Goal: Task Accomplishment & Management: Complete application form

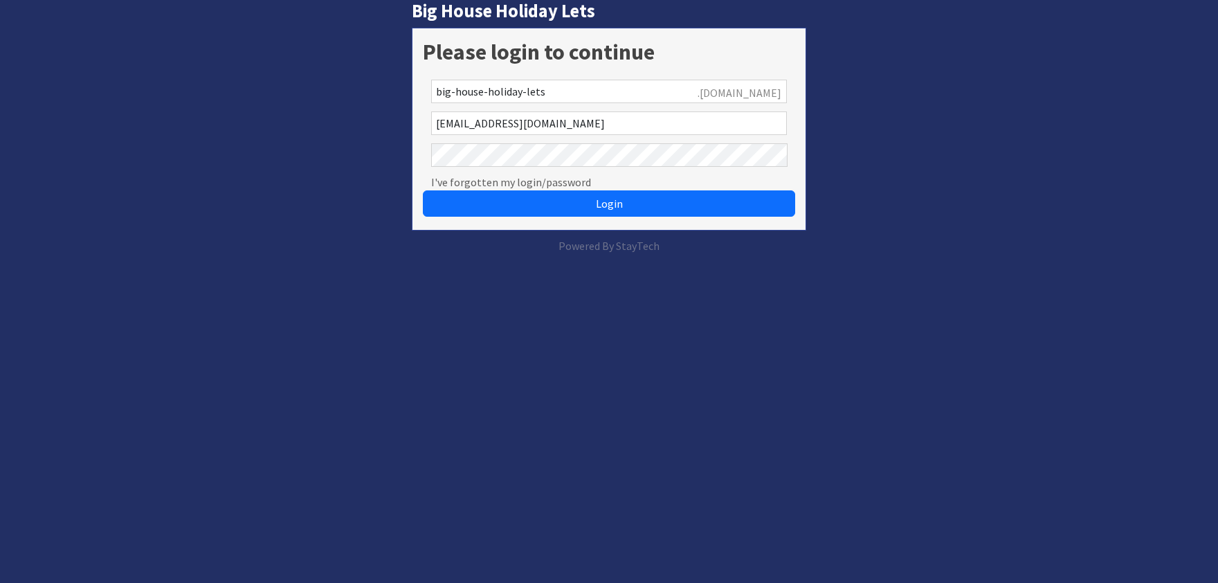
click at [603, 187] on div "Login" at bounding box center [609, 195] width 373 height 48
click at [615, 195] on button "Login" at bounding box center [609, 203] width 373 height 26
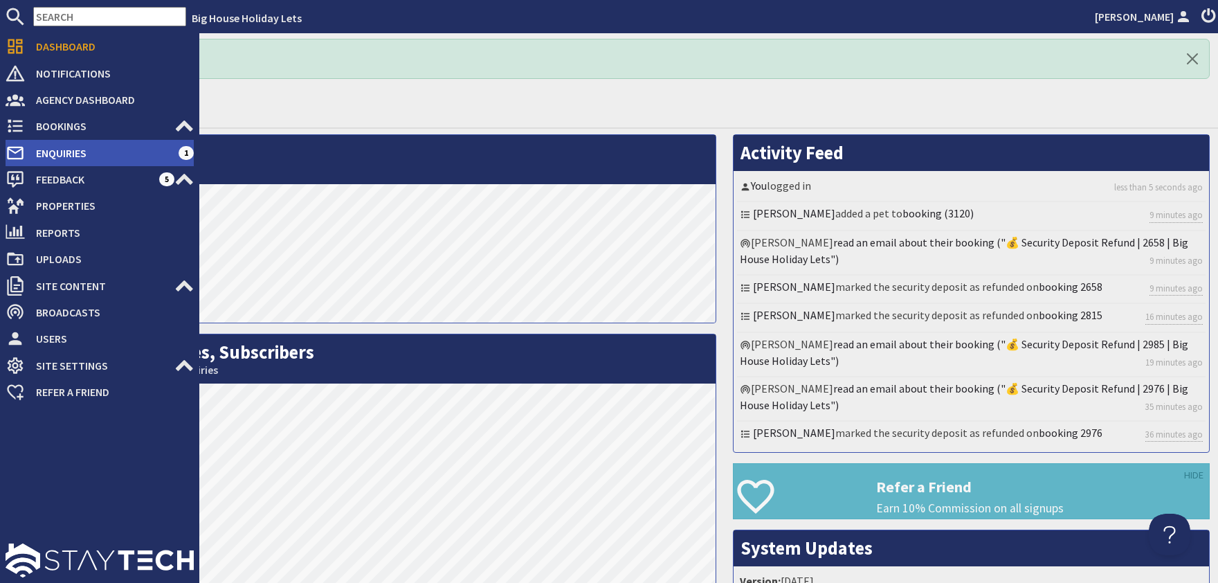
click at [51, 150] on span "Enquiries" at bounding box center [102, 153] width 154 height 22
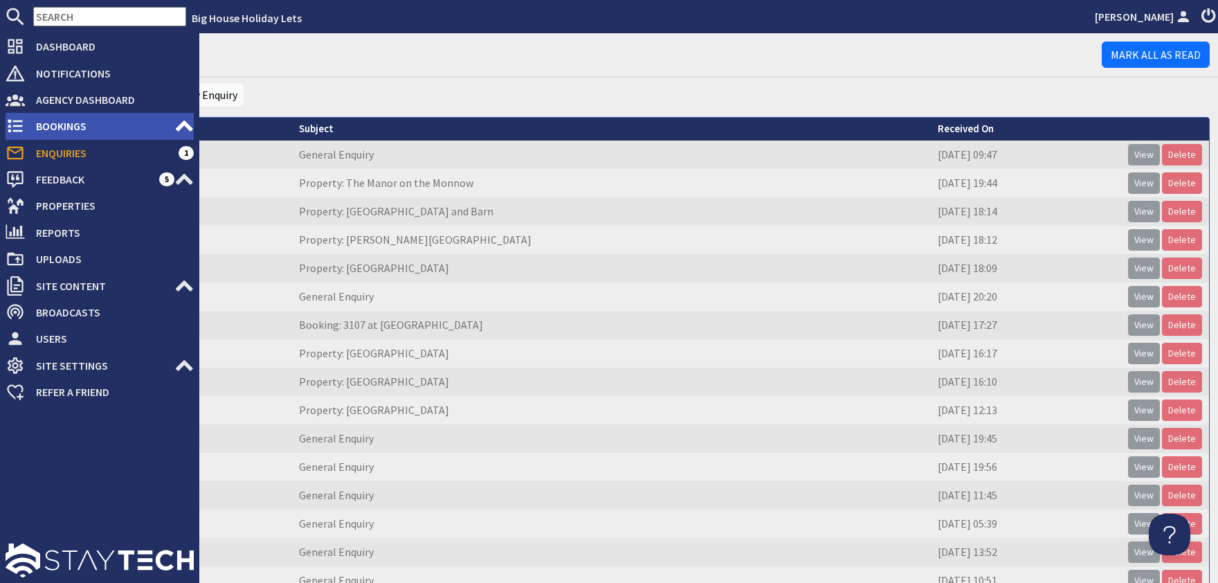
click at [60, 123] on span "Bookings" at bounding box center [100, 126] width 150 height 22
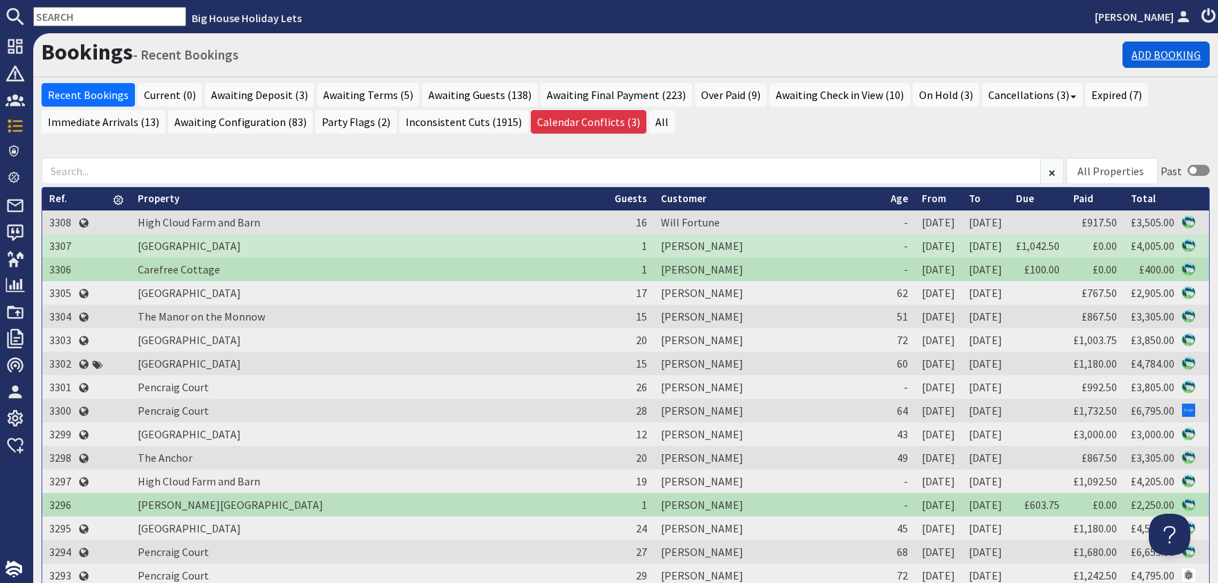
click at [1166, 59] on link "Add Booking" at bounding box center [1166, 55] width 87 height 26
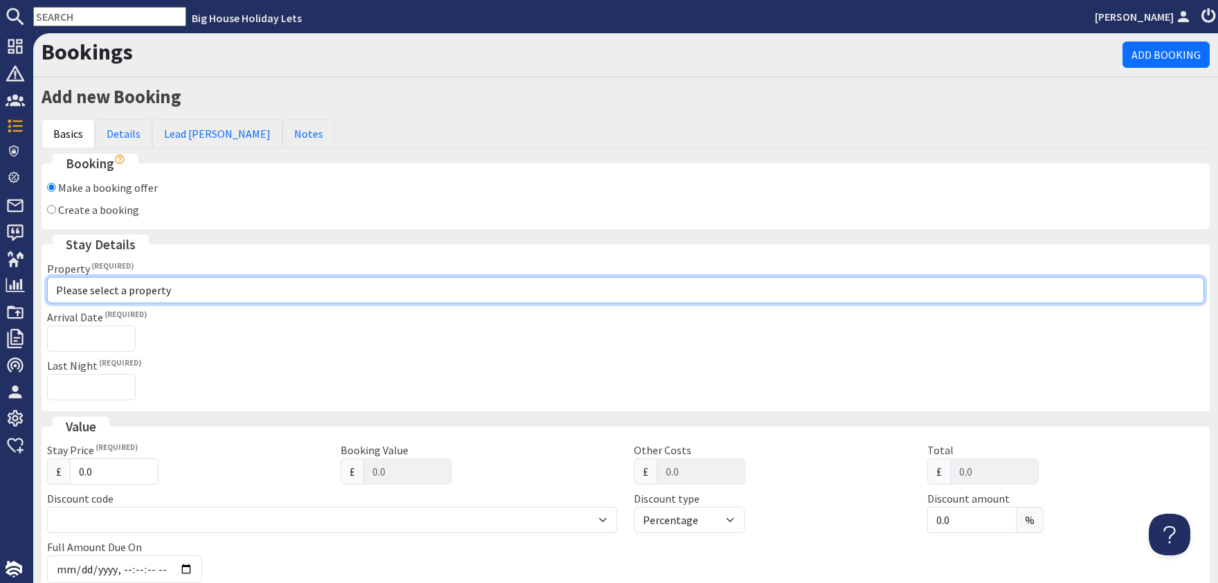
select select "614"
click option "The Anchor" at bounding box center [0, 0] width 0 height 0
checkbox input "true"
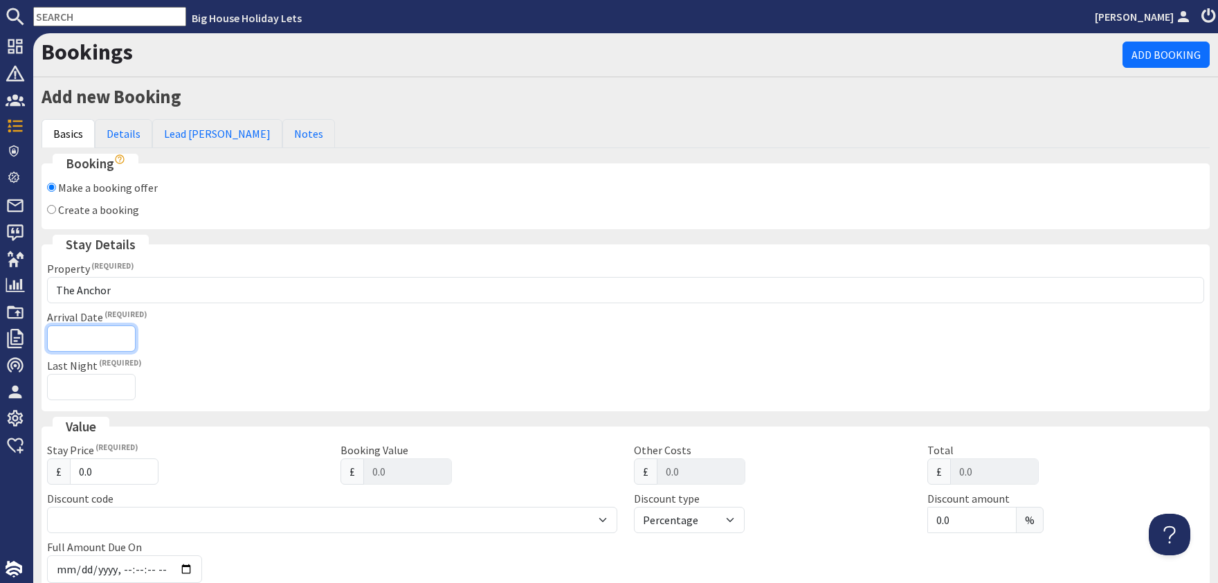
click at [89, 339] on input "Arrival Date" at bounding box center [91, 338] width 89 height 26
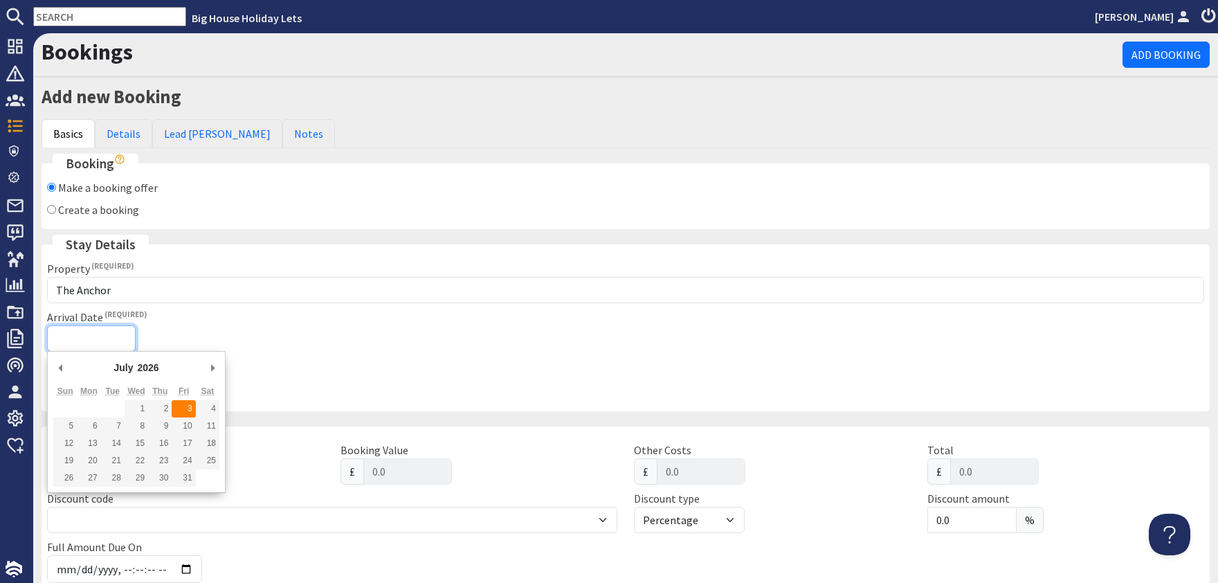
type input "[DATE]"
type input "[DATE]T23:59:59"
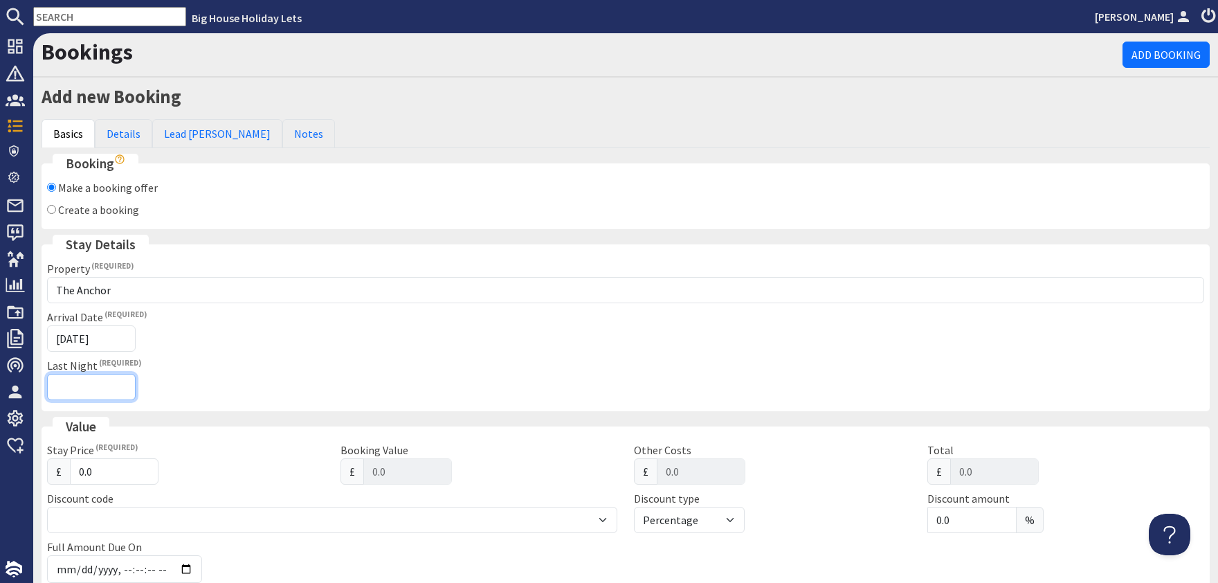
click at [102, 388] on input "Last Night" at bounding box center [91, 387] width 89 height 26
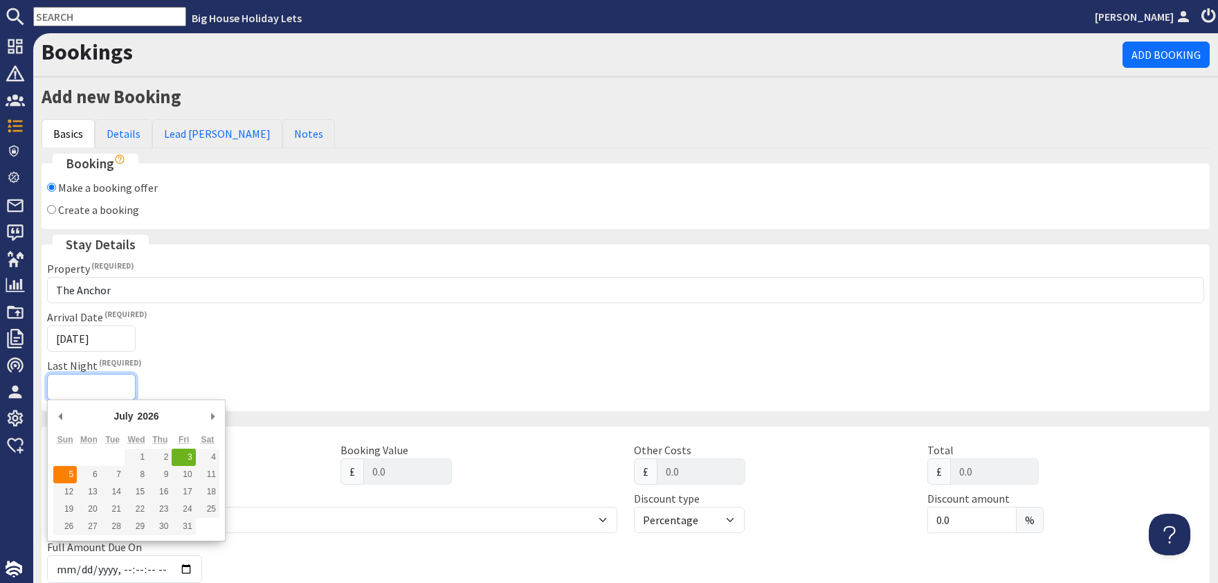
type input "[DATE]"
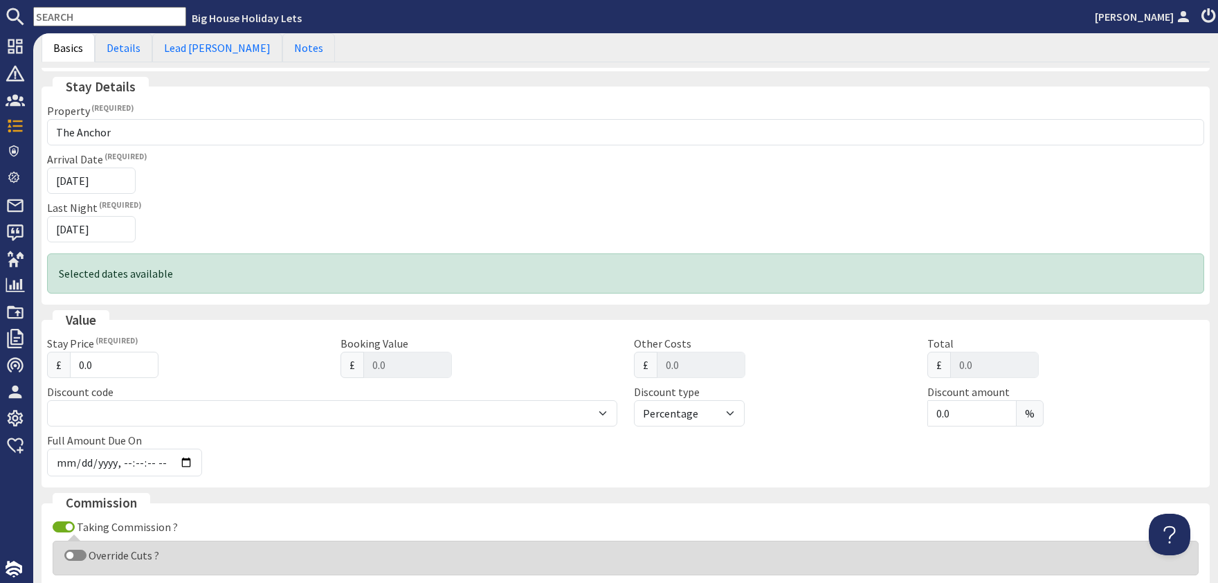
scroll to position [251, 0]
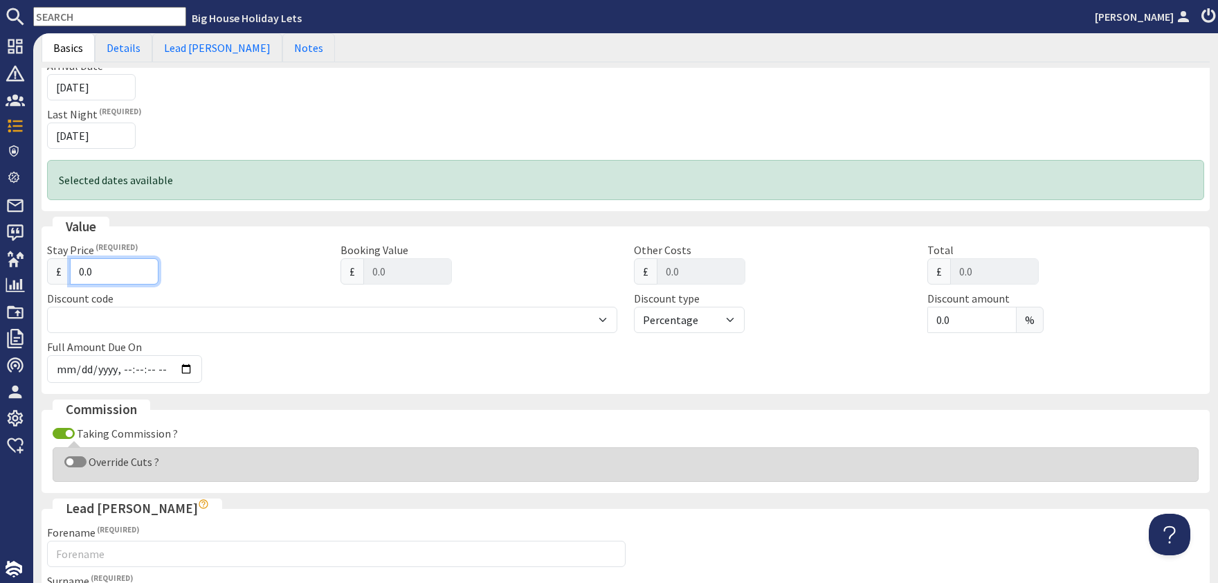
click at [110, 278] on input "0.0" at bounding box center [114, 271] width 89 height 26
type input "0"
type input "0.00"
type input "3"
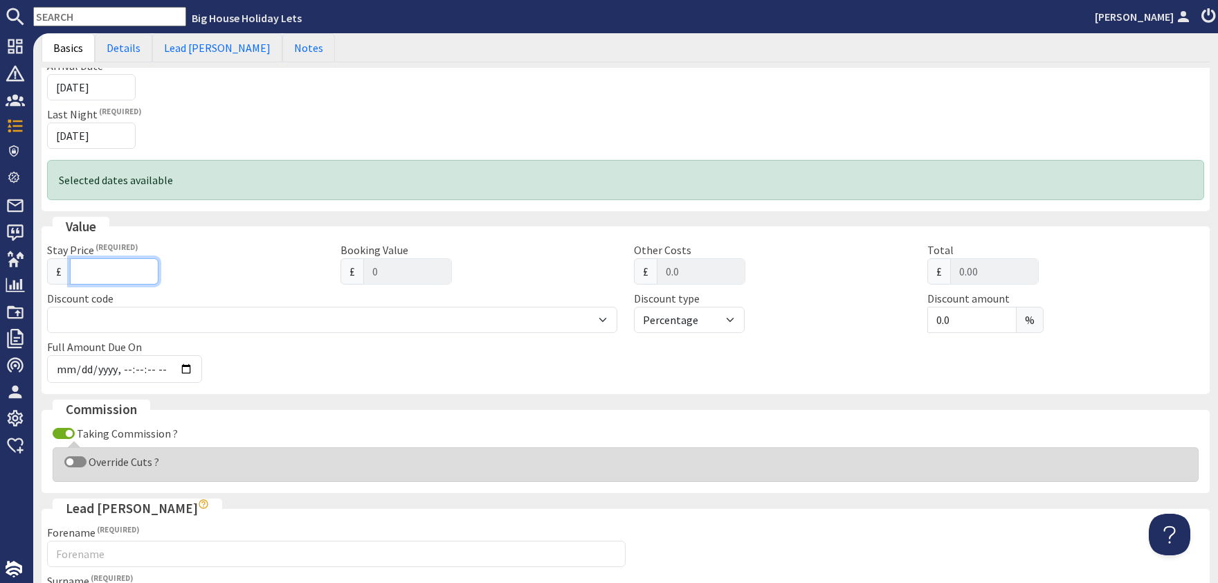
type input "3"
type input "3.00"
type input "33"
type input "33.00"
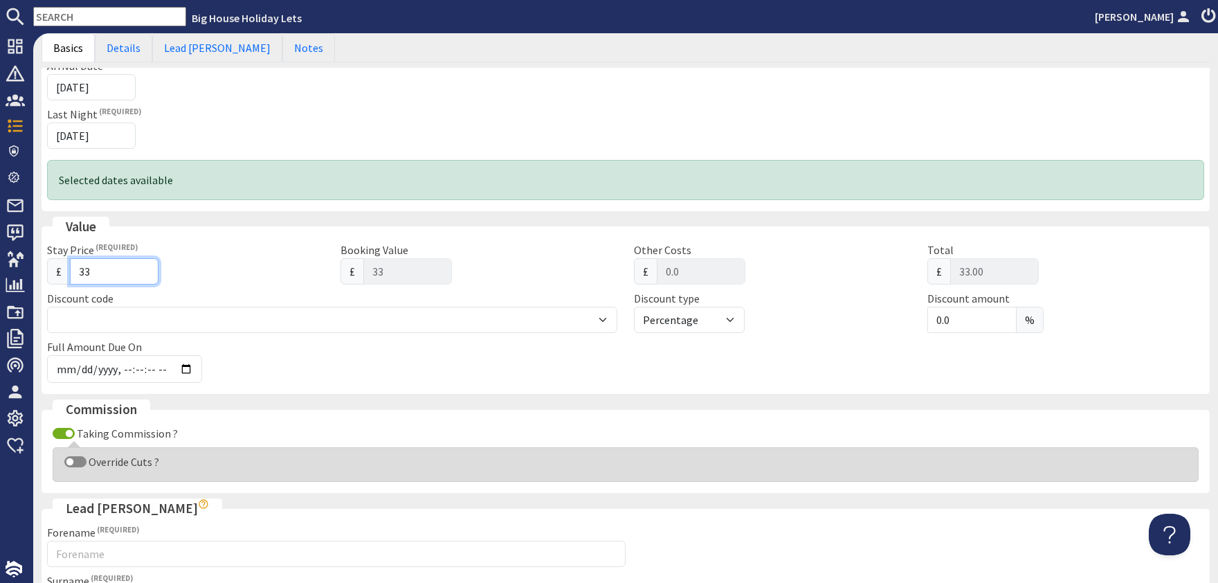
type input "330"
type input "330.00"
type input "3305"
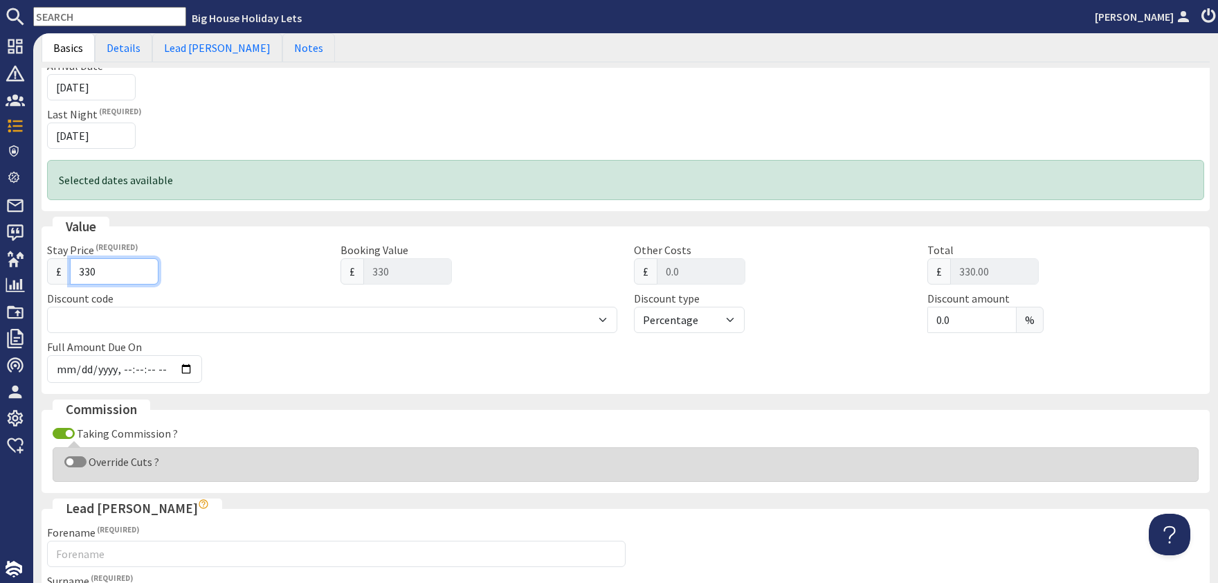
type input "3305.00"
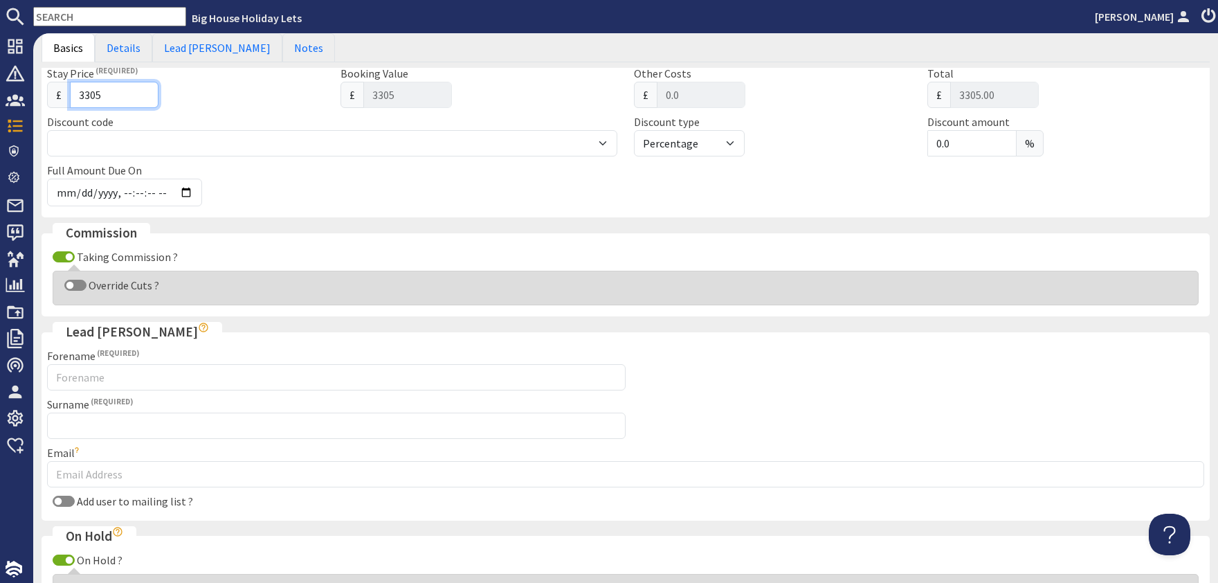
scroll to position [623, 0]
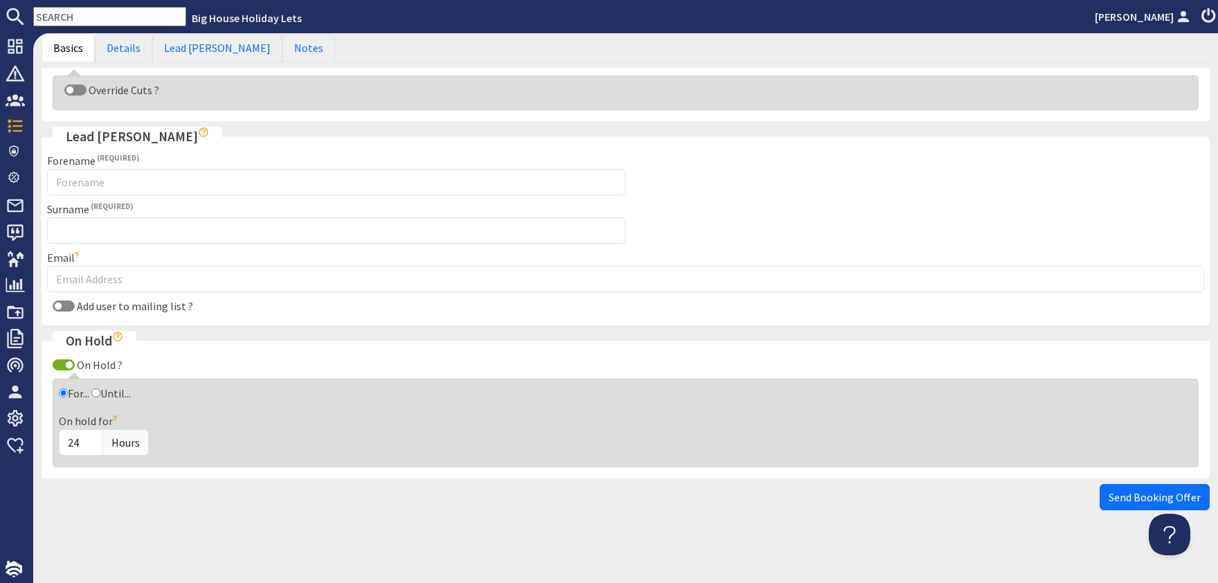
type input "3305"
click at [69, 305] on input "Add user to mailing list ?" at bounding box center [64, 305] width 22 height 11
checkbox input "true"
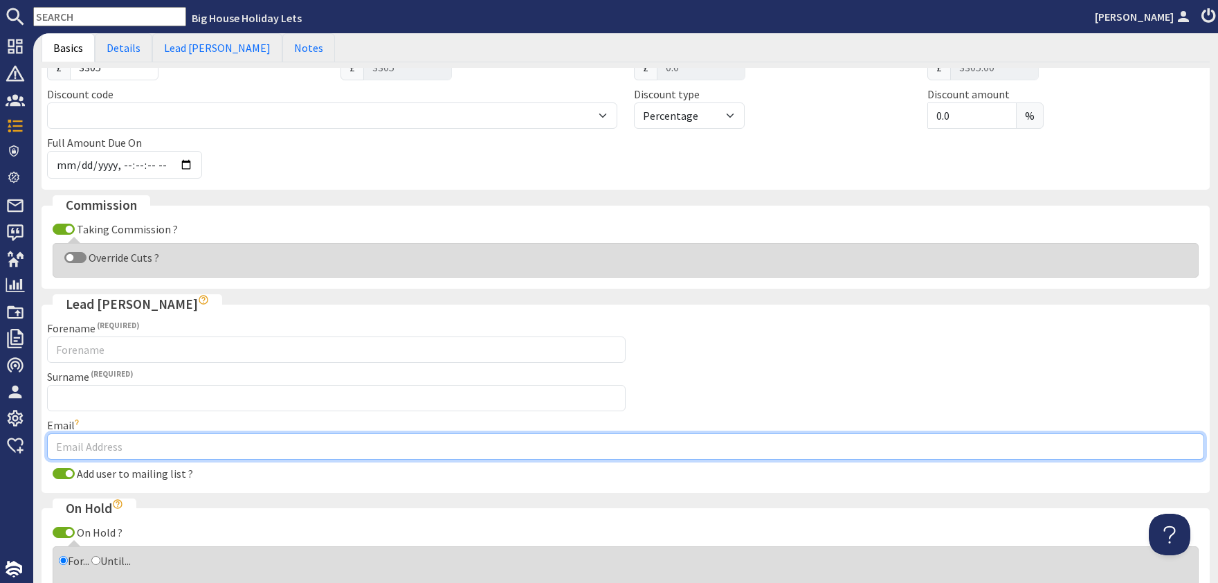
paste input "[PERSON_NAME] <[EMAIL_ADDRESS][DOMAIN_NAME]>"
type input "[PERSON_NAME] <[EMAIL_ADDRESS][DOMAIN_NAME]>"
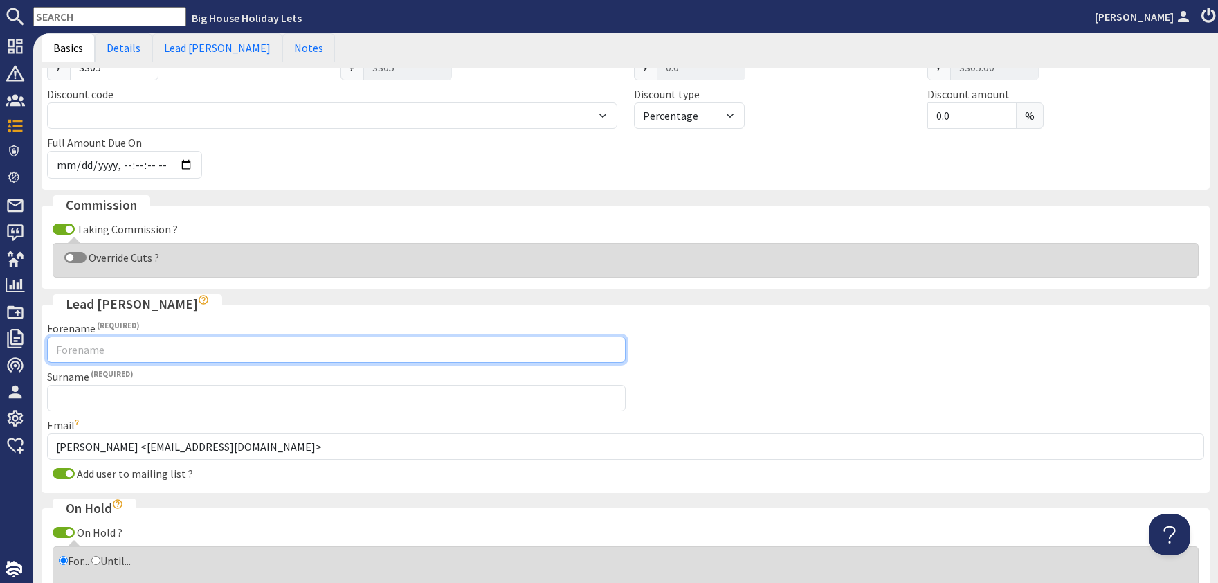
click at [101, 343] on input "Forename" at bounding box center [336, 349] width 579 height 26
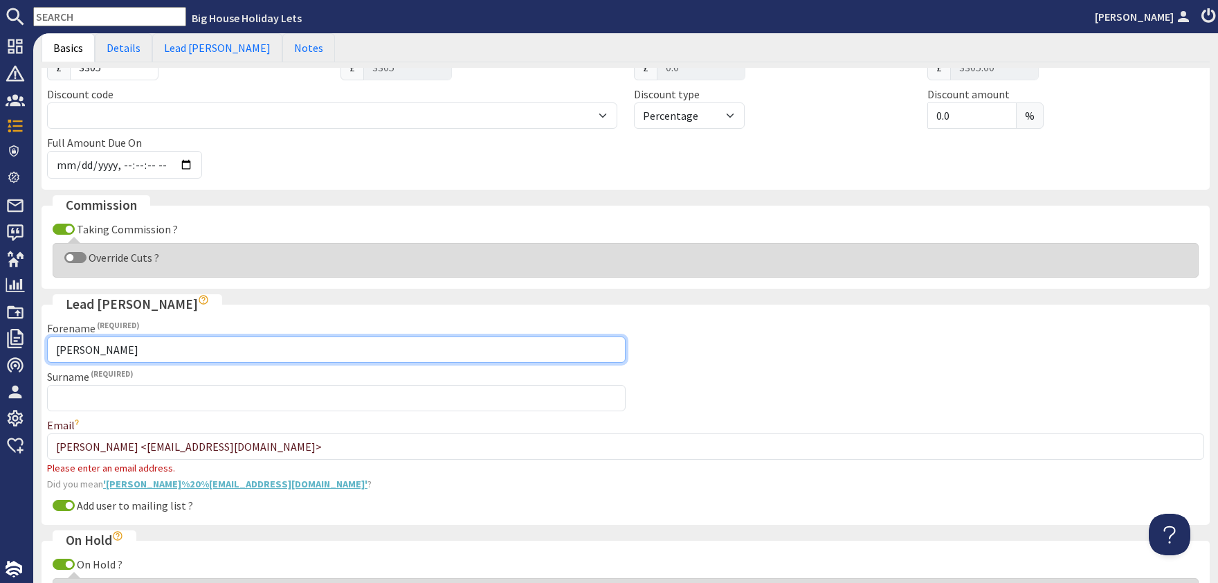
type input "[PERSON_NAME]"
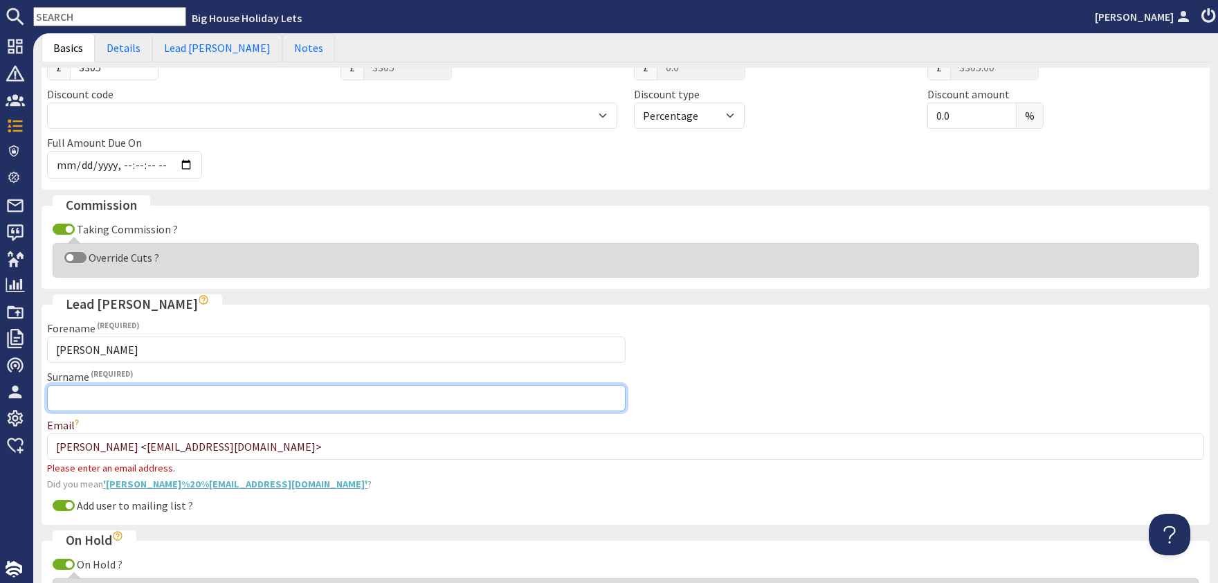
click at [84, 403] on input "Surname" at bounding box center [336, 398] width 579 height 26
type input "[PERSON_NAME]"
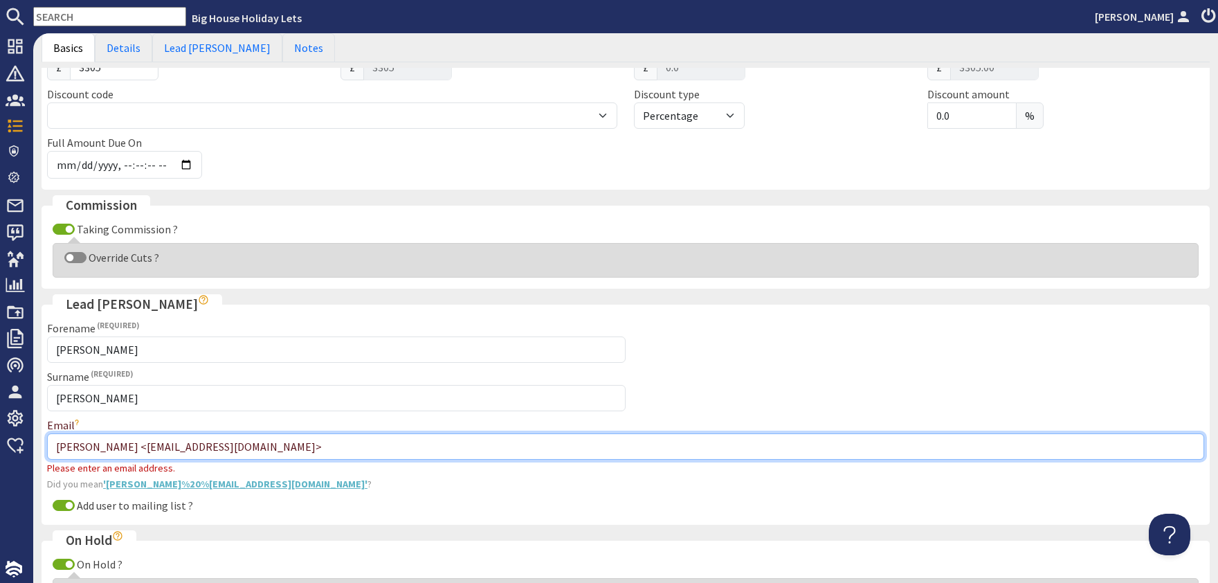
drag, startPoint x: 385, startPoint y: 450, endPoint x: 344, endPoint y: 453, distance: 40.9
click at [385, 449] on input "[PERSON_NAME] <[EMAIL_ADDRESS][DOMAIN_NAME]>" at bounding box center [625, 446] width 1157 height 26
click at [137, 441] on input "[PERSON_NAME] <[EMAIL_ADDRESS][DOMAIN_NAME]>" at bounding box center [625, 446] width 1157 height 26
click at [210, 446] on input "[EMAIL_ADDRESS][DOMAIN_NAME]>" at bounding box center [625, 446] width 1157 height 26
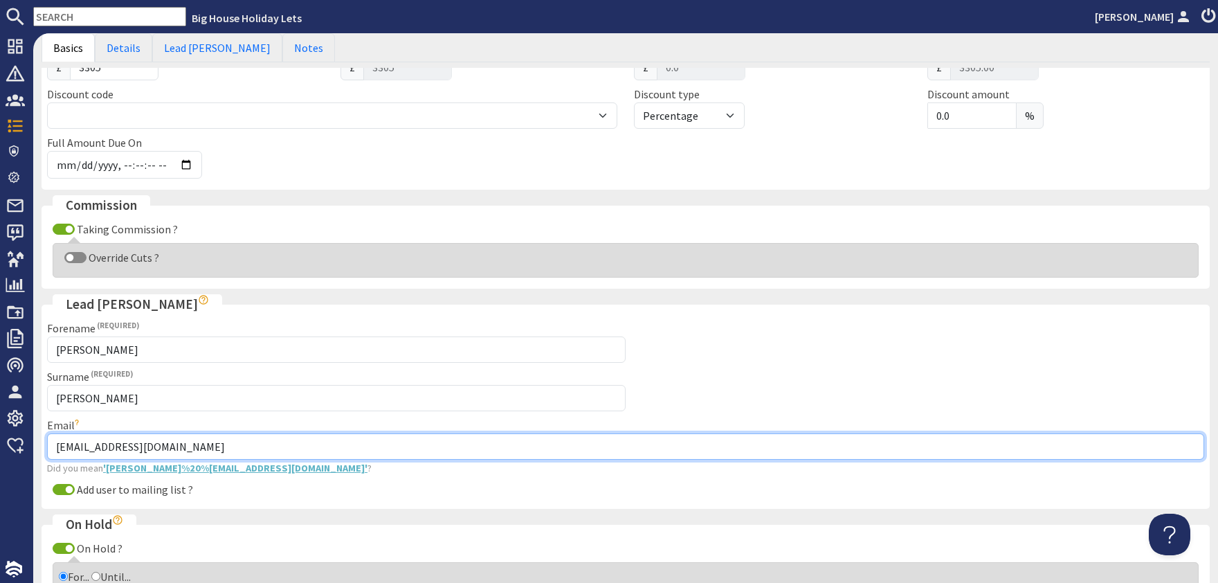
type input "[EMAIL_ADDRESS][DOMAIN_NAME]"
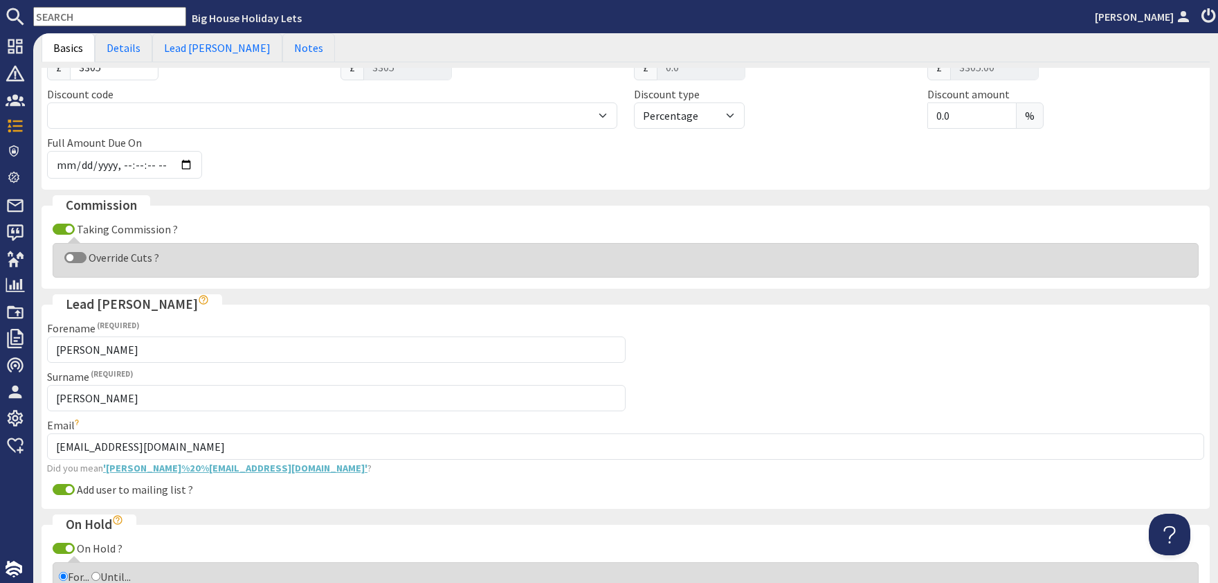
click at [1036, 324] on fieldset "Lead [PERSON_NAME] Forename [PERSON_NAME] [PERSON_NAME] Email [EMAIL_ADDRESS][D…" at bounding box center [626, 401] width 1168 height 215
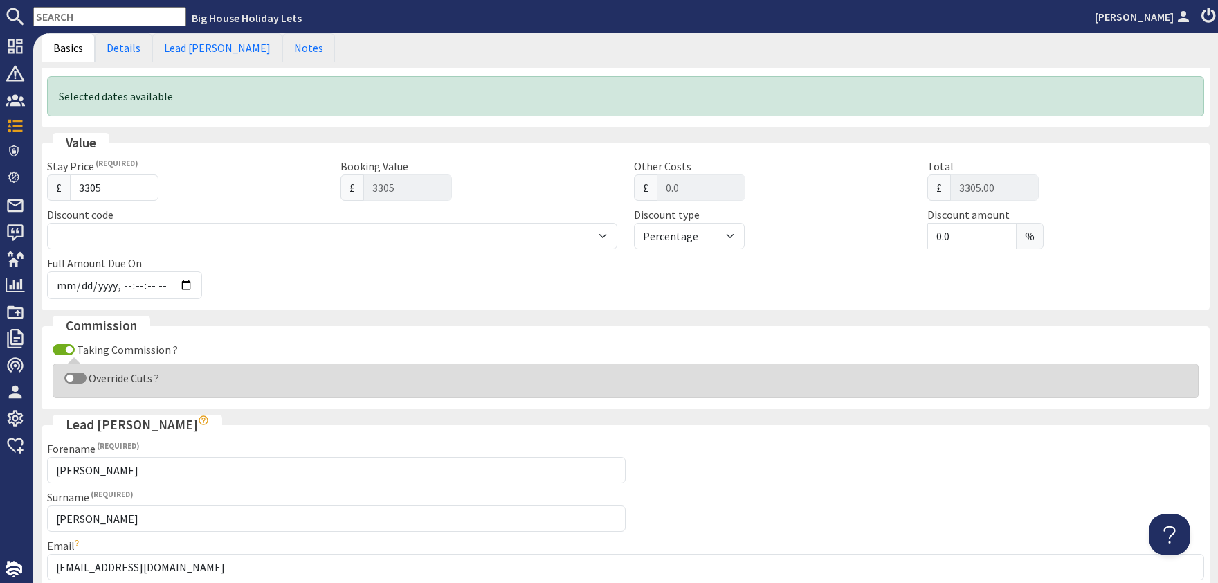
scroll to position [0, 0]
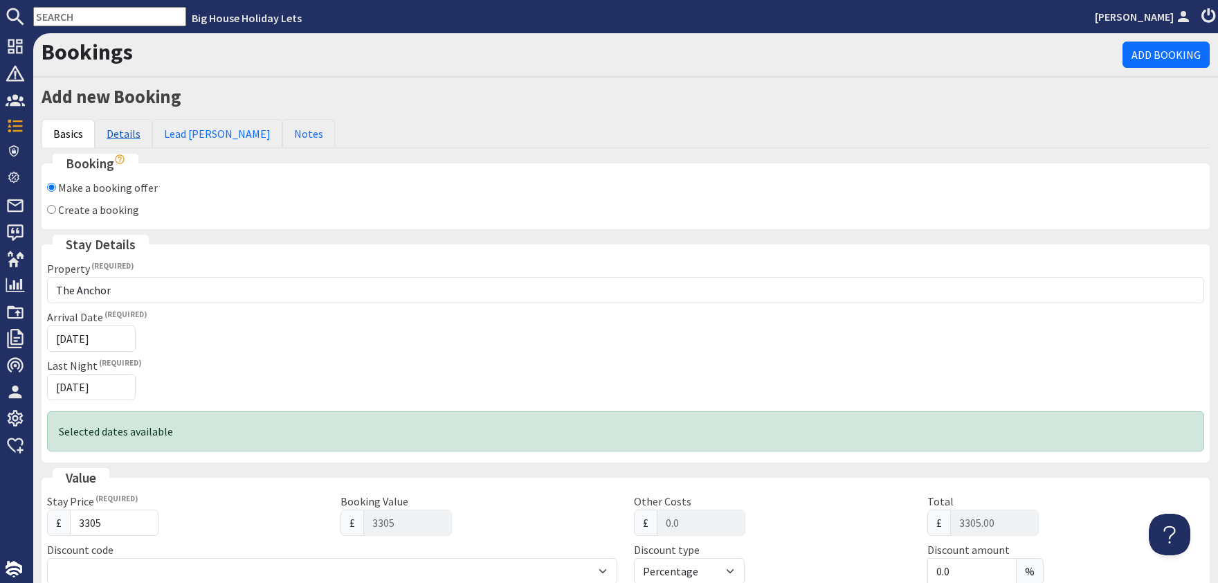
click at [125, 136] on link "Details" at bounding box center [123, 133] width 57 height 29
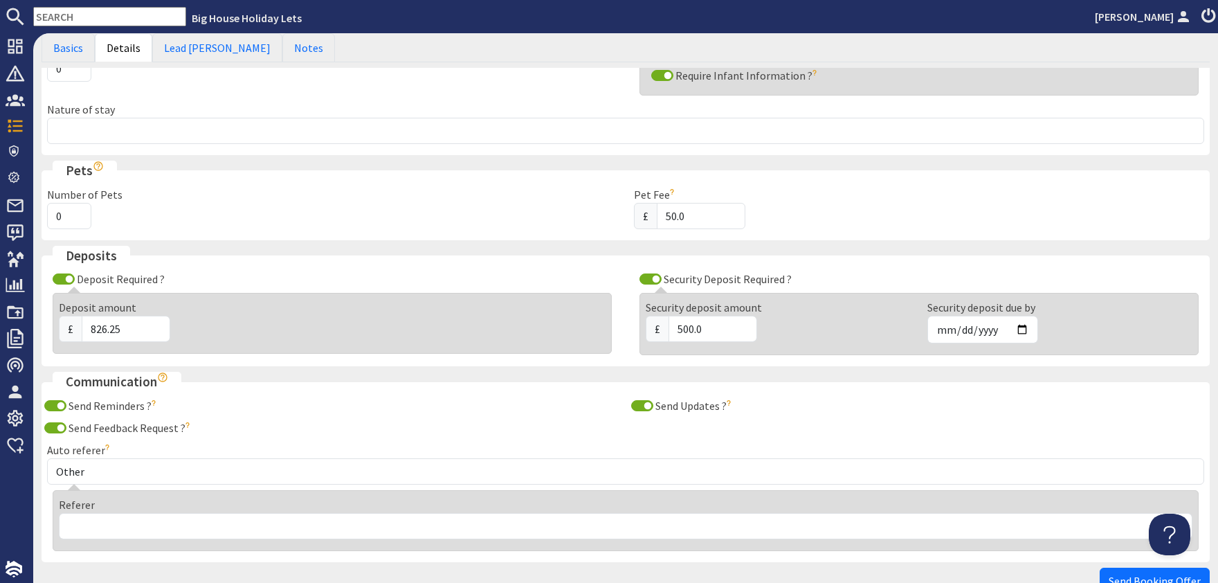
scroll to position [251, 0]
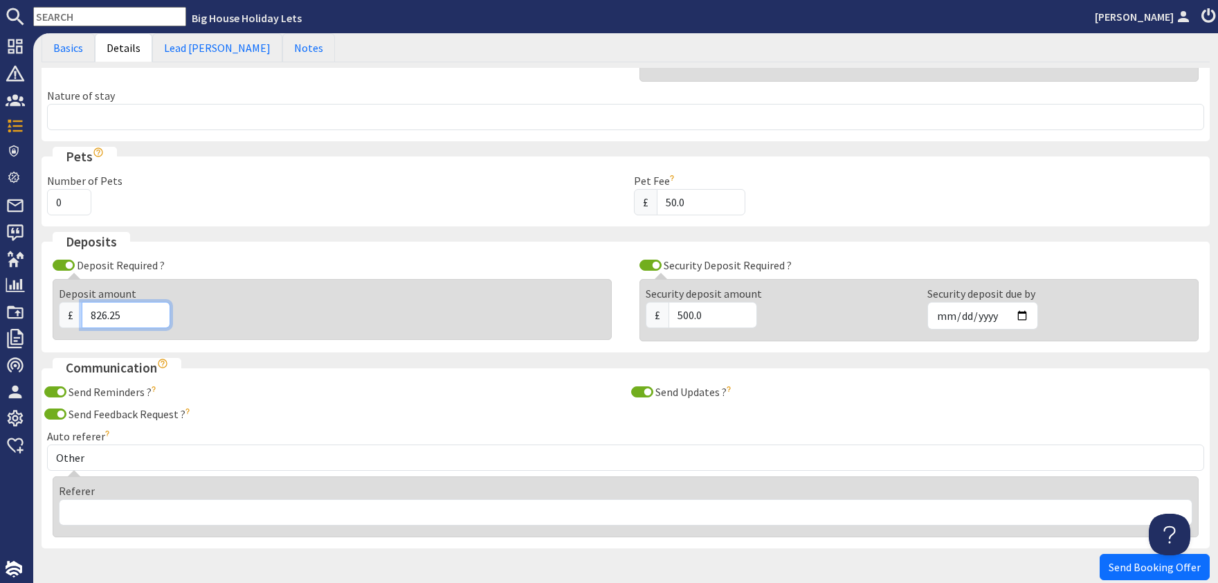
drag, startPoint x: 126, startPoint y: 301, endPoint x: 125, endPoint y: 312, distance: 10.4
click at [126, 303] on input "826.25" at bounding box center [126, 315] width 89 height 26
type input "8"
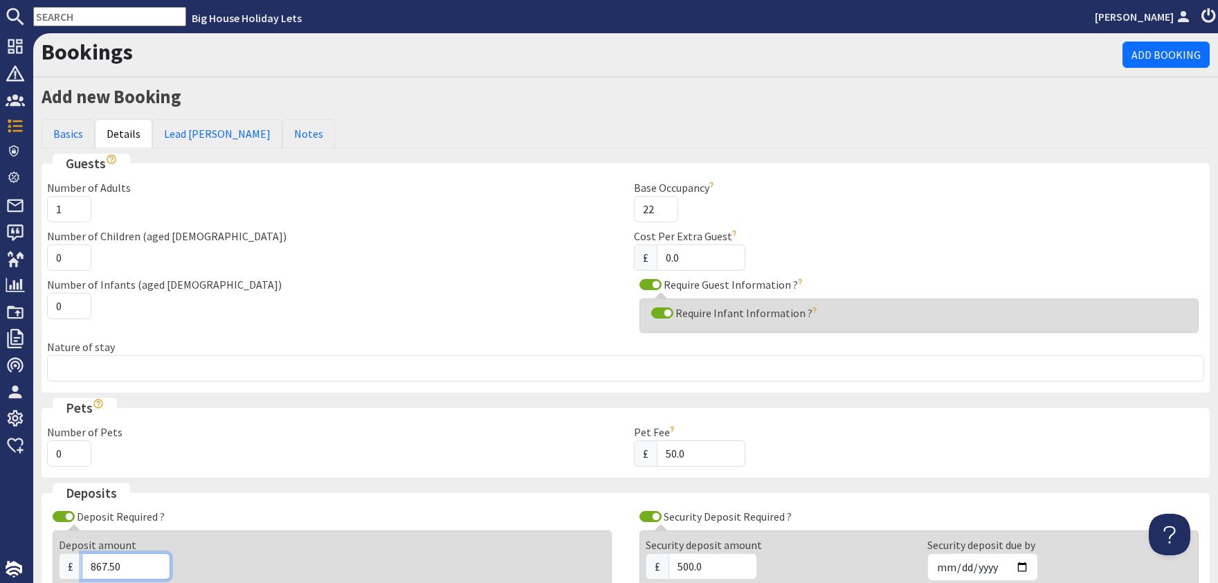
scroll to position [321, 0]
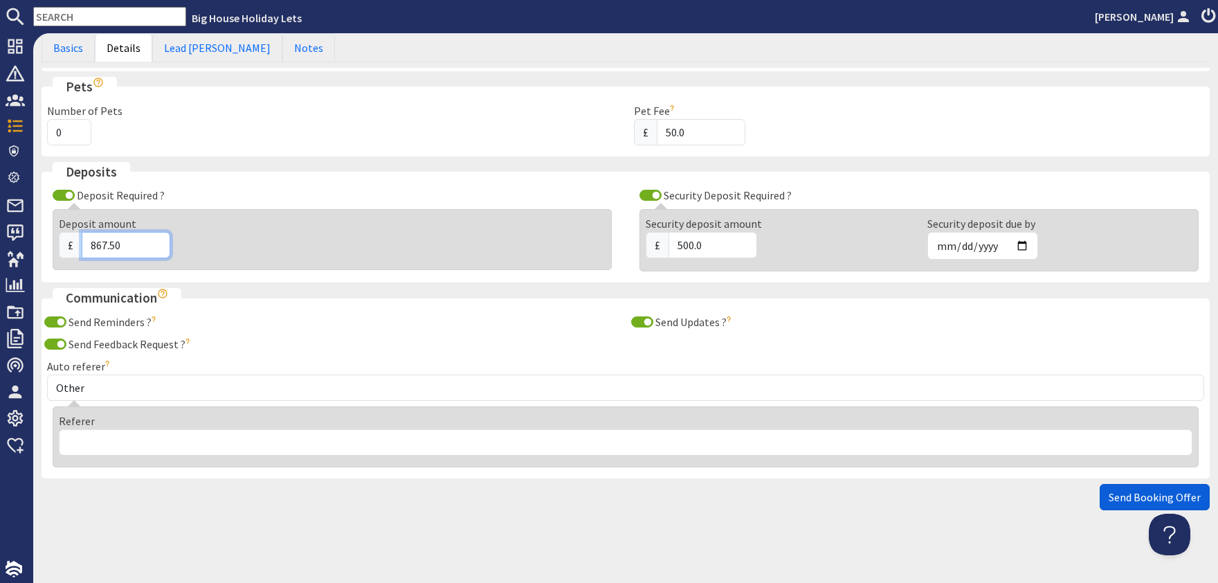
type input "867.50"
click at [1148, 495] on span "Send Booking Offer" at bounding box center [1155, 497] width 92 height 14
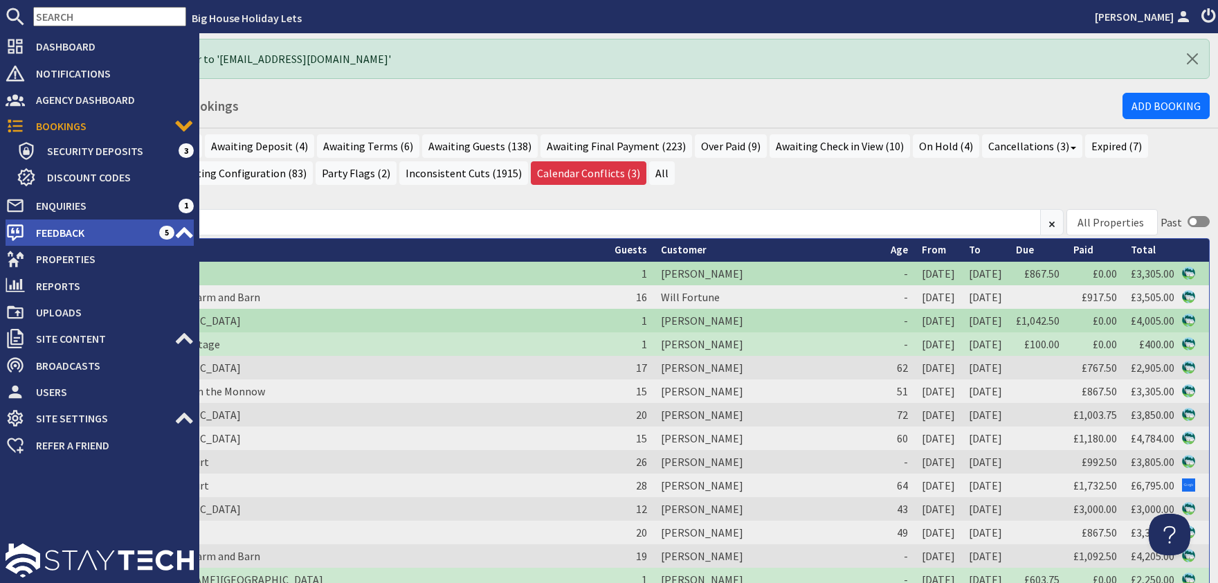
click at [44, 235] on span "Feedback" at bounding box center [92, 233] width 134 height 22
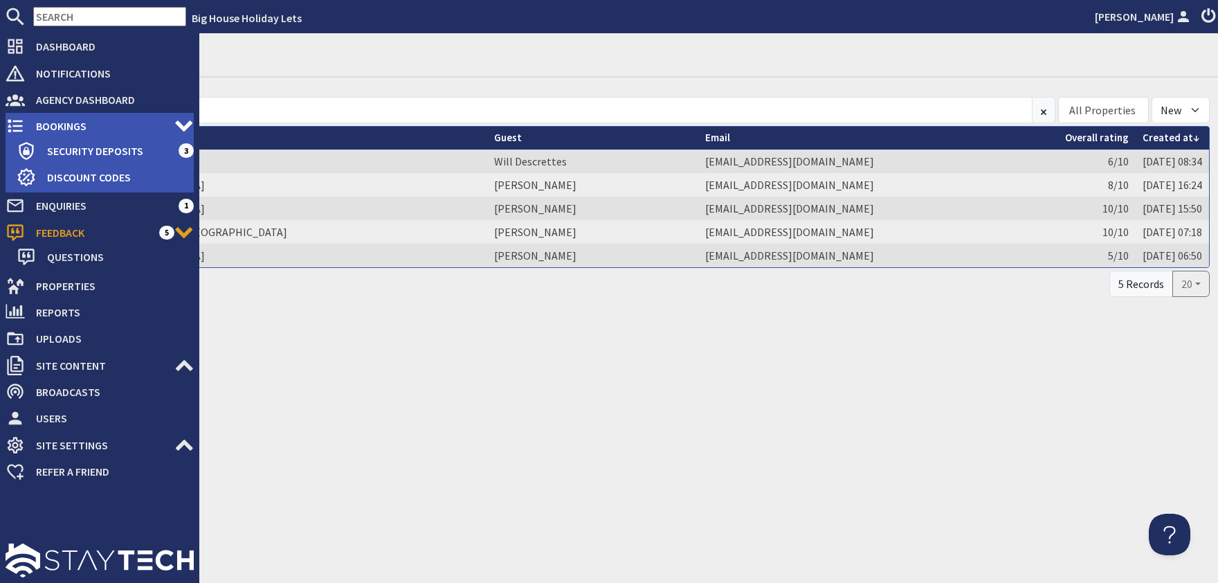
click at [51, 128] on span "Bookings" at bounding box center [100, 126] width 150 height 22
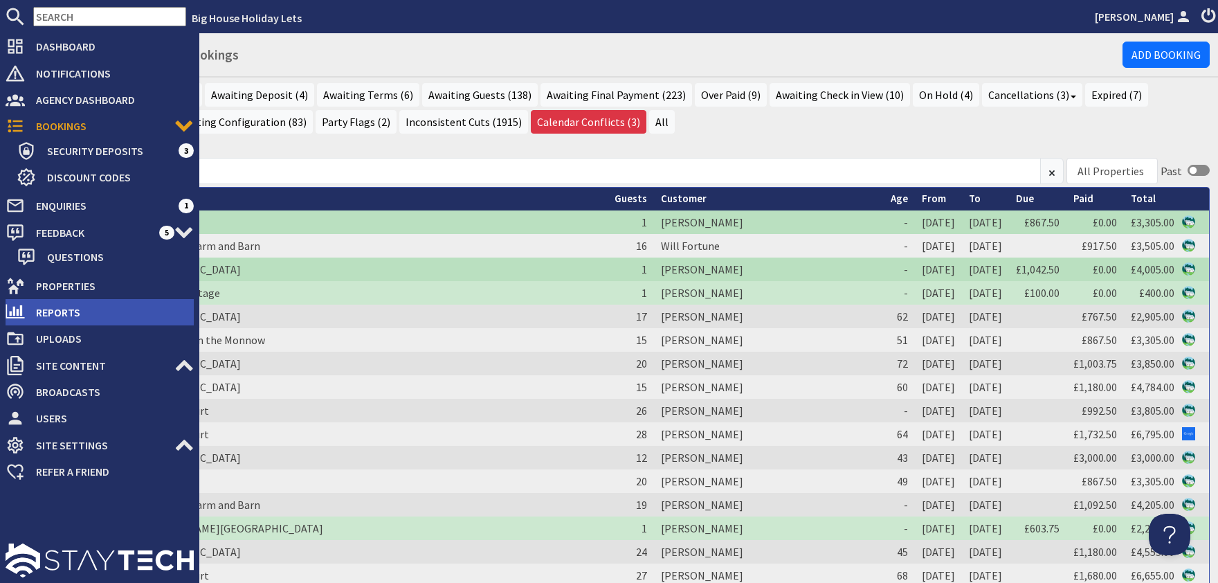
click at [64, 312] on span "Reports" at bounding box center [109, 312] width 169 height 22
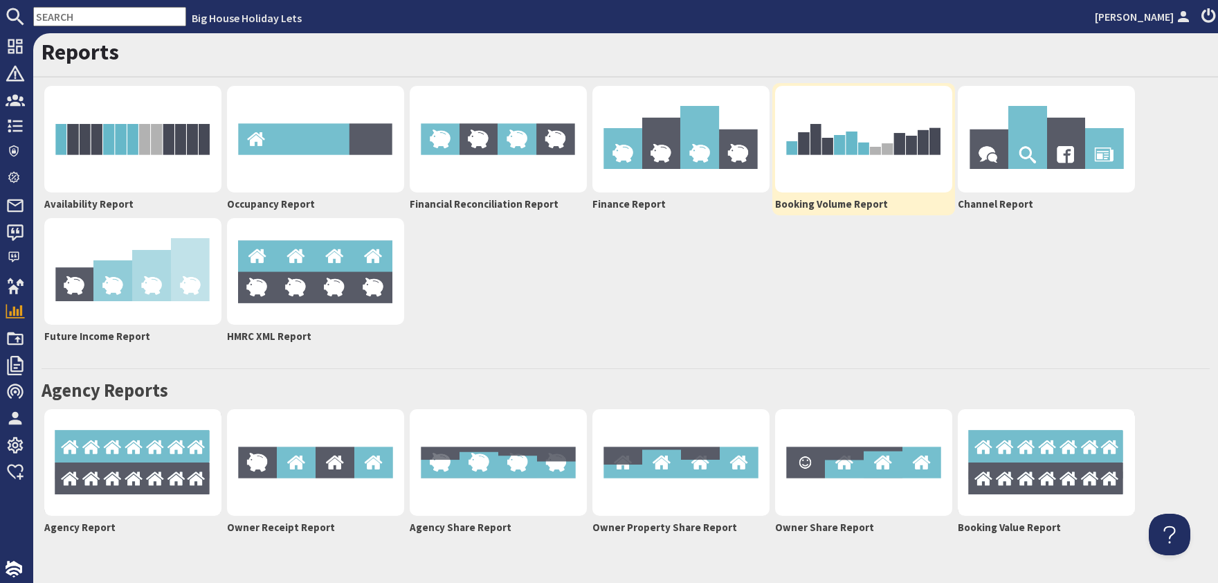
click at [824, 166] on img at bounding box center [863, 139] width 177 height 107
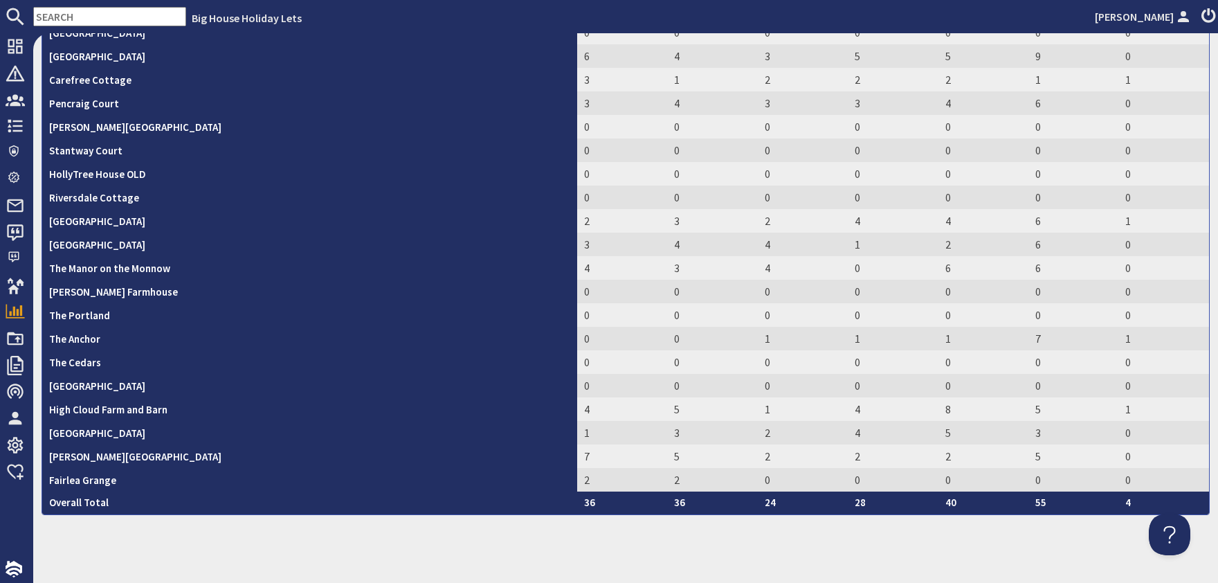
scroll to position [57, 0]
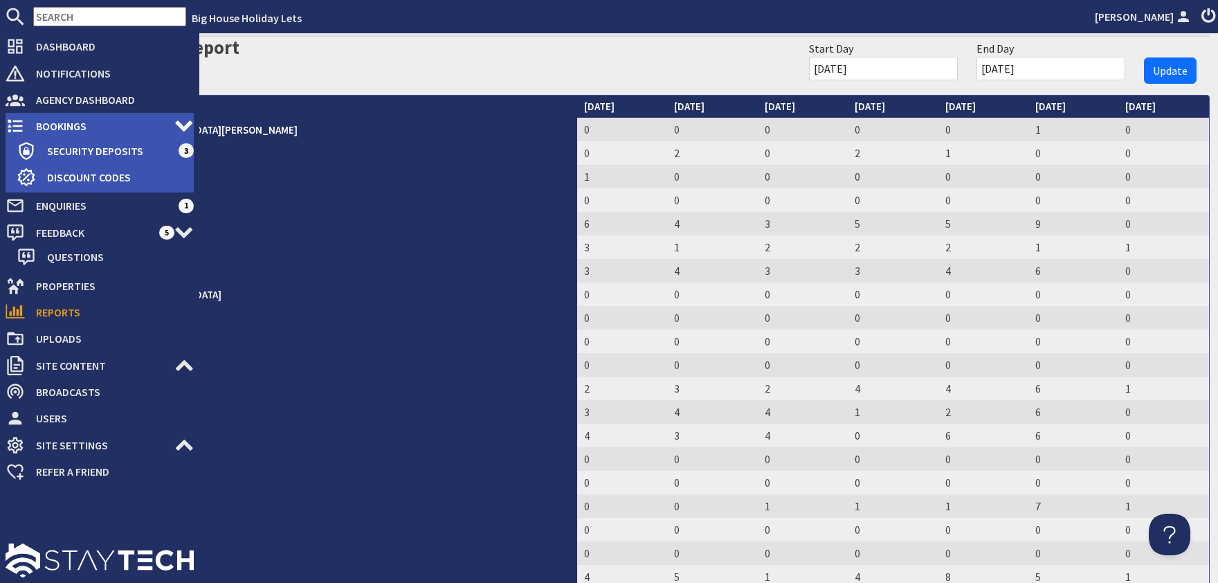
click at [42, 116] on span "Bookings" at bounding box center [100, 126] width 150 height 22
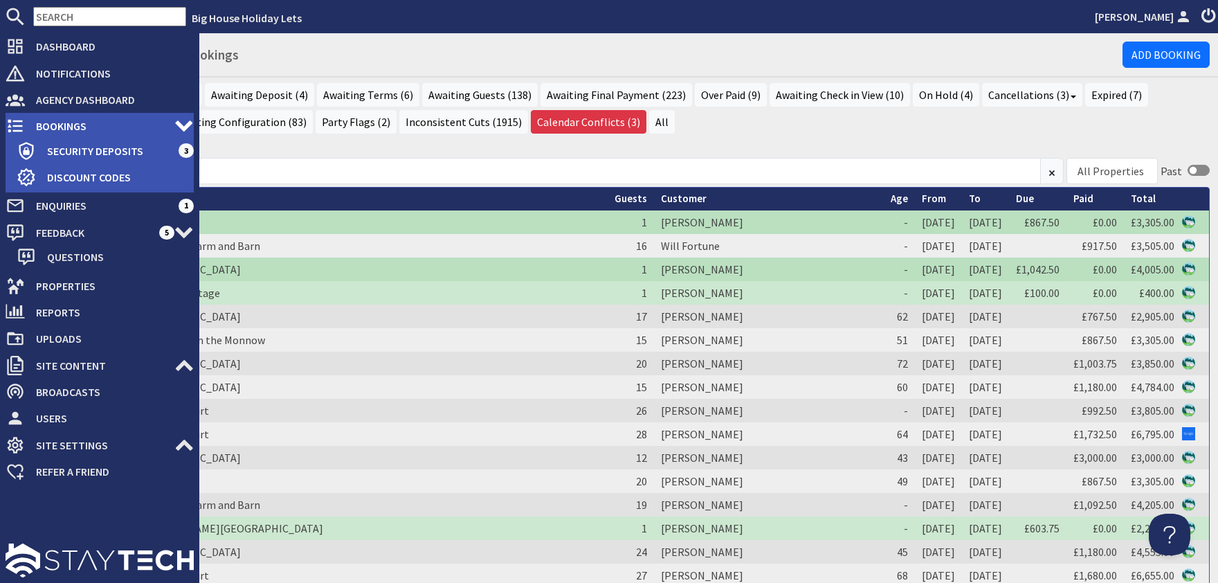
click at [53, 123] on span "Bookings" at bounding box center [100, 126] width 150 height 22
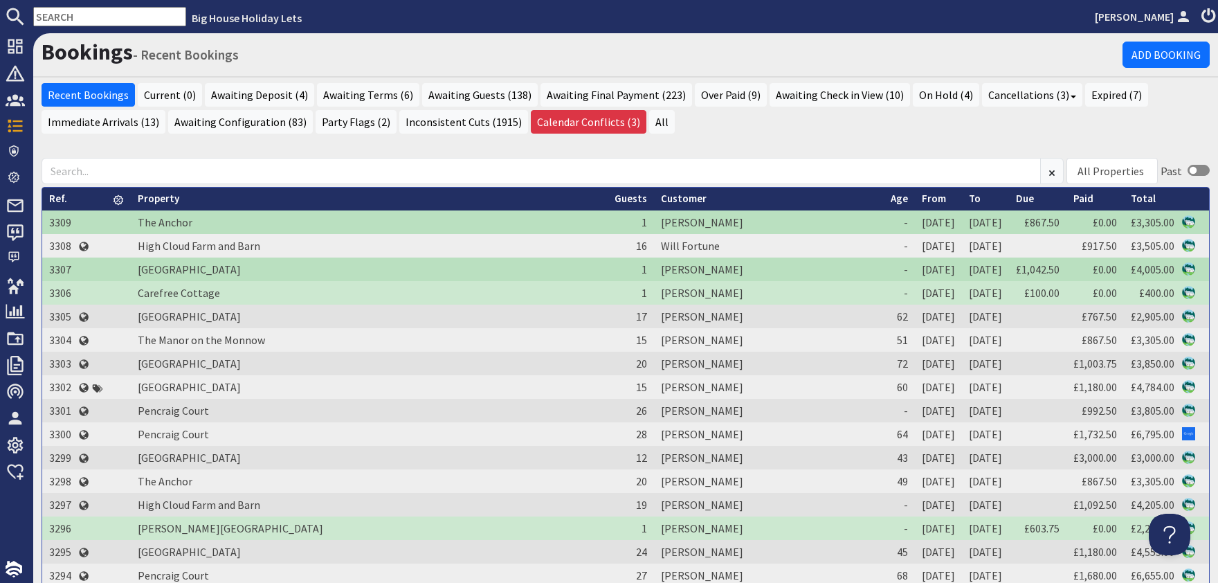
click at [378, 150] on div "All Properties [PERSON_NAME][GEOGRAPHIC_DATA] [PERSON_NAME][GEOGRAPHIC_DATA][PE…" at bounding box center [625, 429] width 1185 height 570
click at [728, 144] on div "All Properties [PERSON_NAME][GEOGRAPHIC_DATA] [PERSON_NAME][GEOGRAPHIC_DATA][PE…" at bounding box center [625, 429] width 1185 height 570
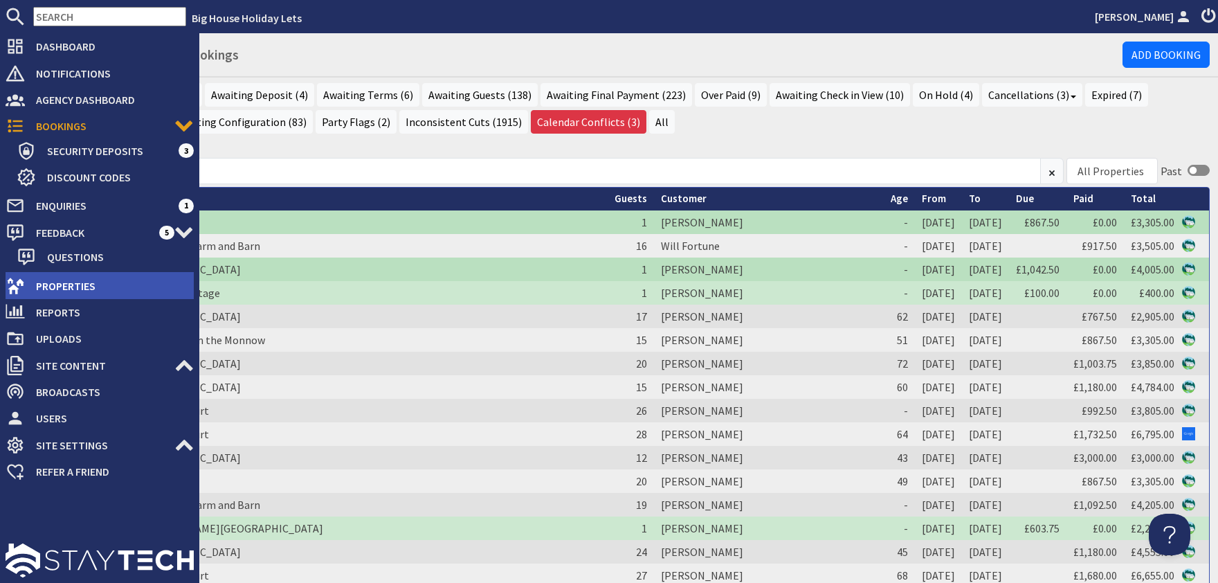
click at [59, 286] on span "Properties" at bounding box center [109, 286] width 169 height 22
